Goal: Manage account settings: Manage account settings

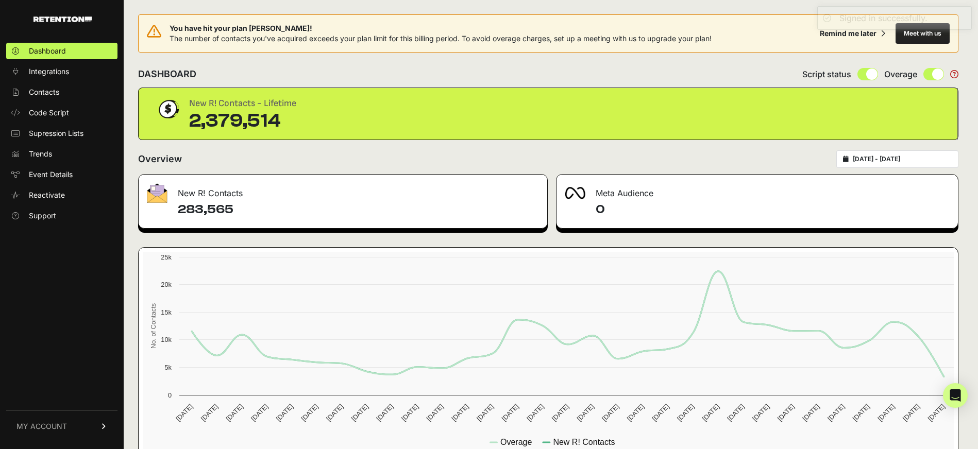
click at [898, 161] on input "2025-09-03 - 2025-10-03" at bounding box center [901, 159] width 99 height 8
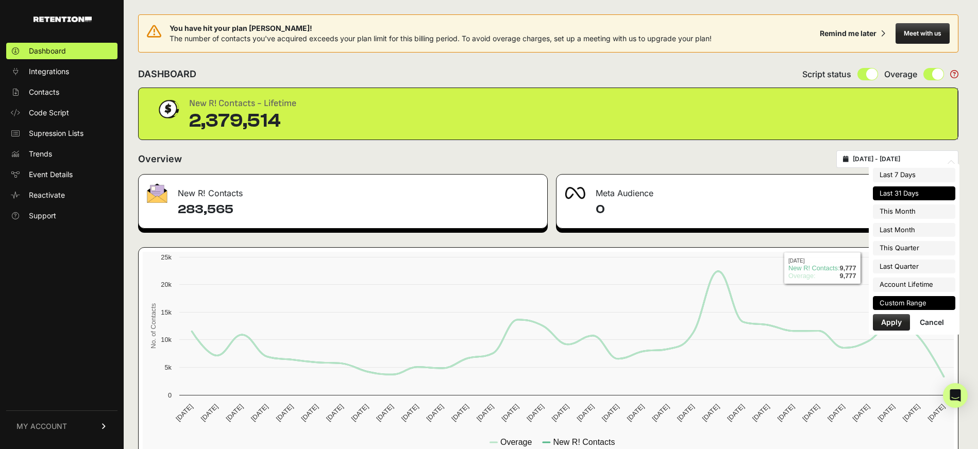
click at [884, 299] on li "Custom Range" at bounding box center [913, 303] width 82 height 14
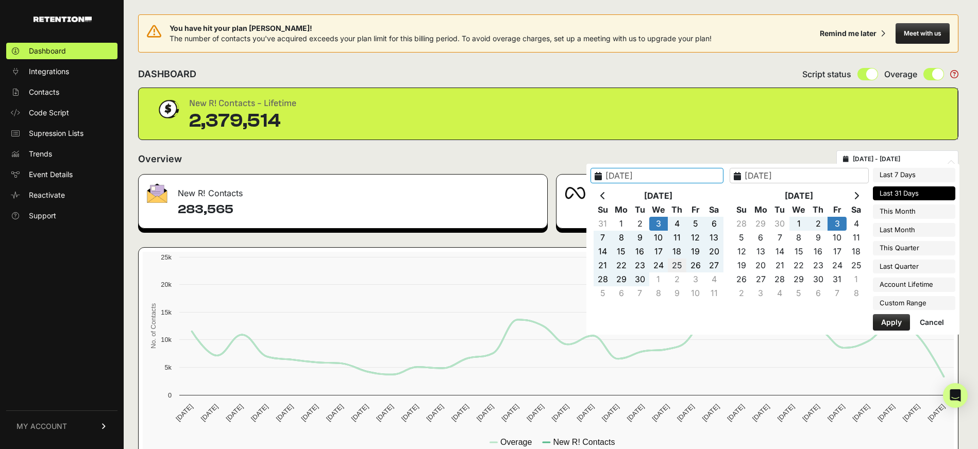
type input "2025-09-25"
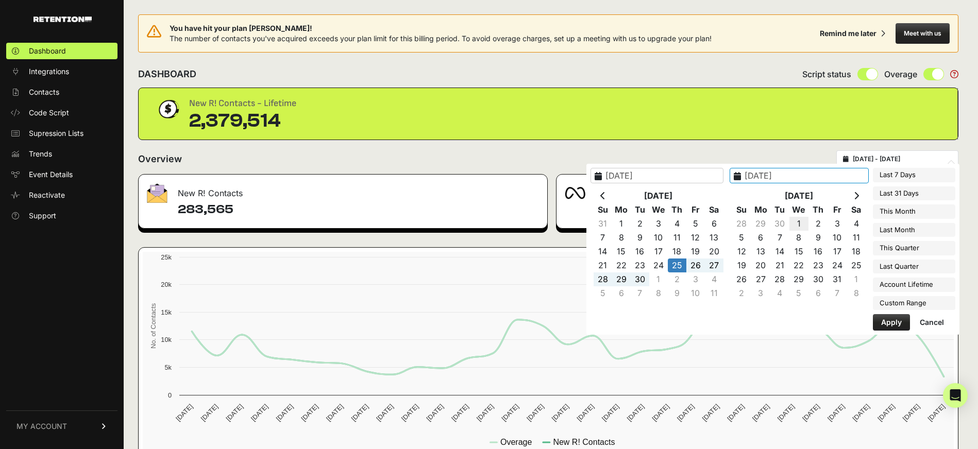
type input "2025-10-01"
type input "2025-09-25"
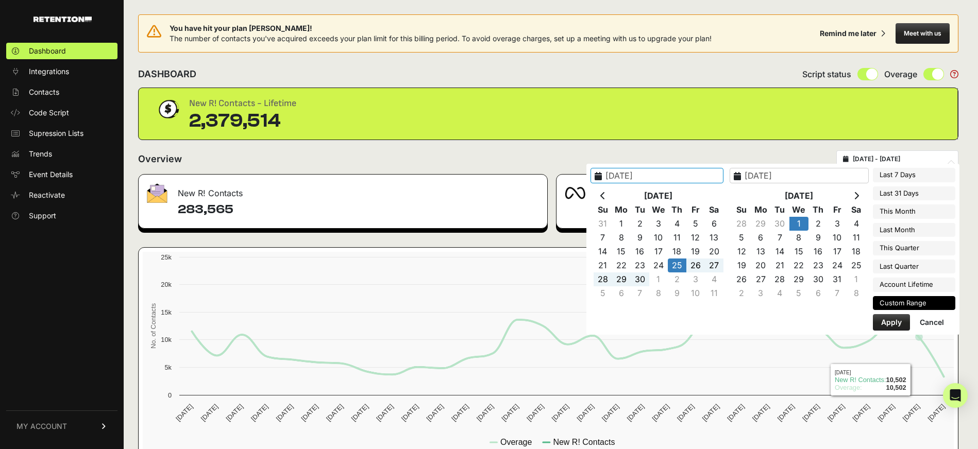
click at [902, 330] on button "Apply" at bounding box center [890, 322] width 37 height 16
type input "2025-09-25 - 2025-10-01"
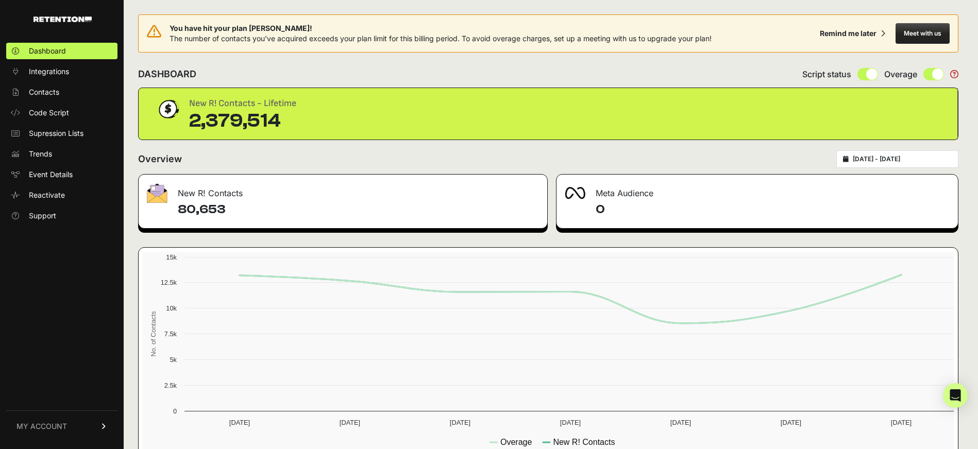
click at [77, 427] on link "MY ACCOUNT" at bounding box center [61, 425] width 111 height 31
click at [60, 427] on link "Sign Out" at bounding box center [61, 433] width 111 height 16
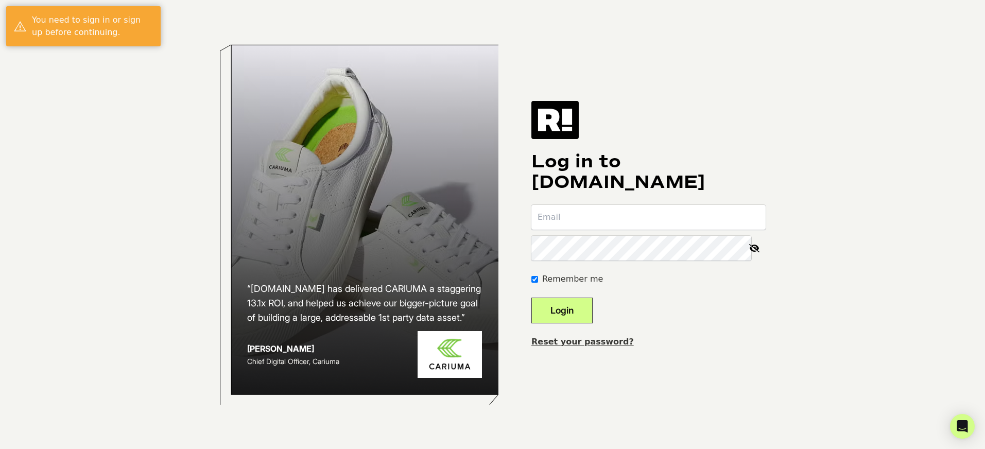
click at [584, 220] on input "email" at bounding box center [649, 217] width 234 height 25
type input "[PERSON_NAME][EMAIL_ADDRESS][DOMAIN_NAME]"
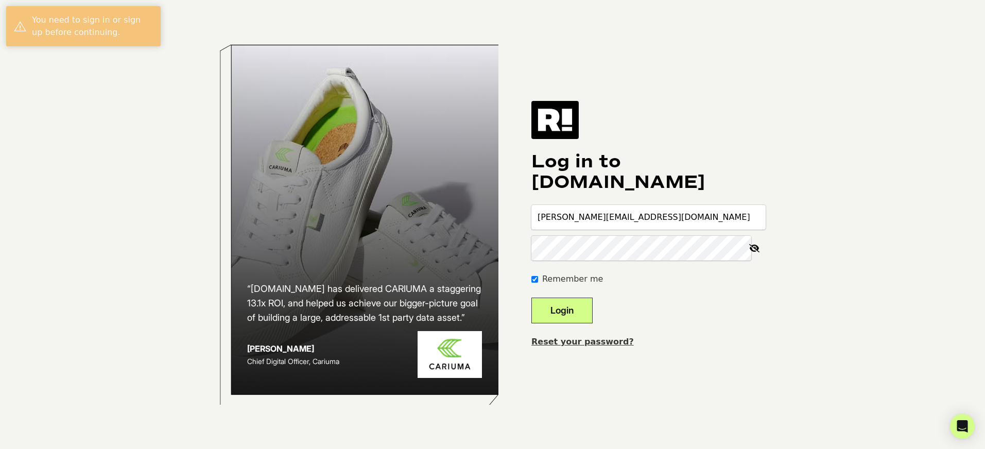
click at [532, 298] on button "Login" at bounding box center [562, 311] width 61 height 26
